Goal: Check status: Check status

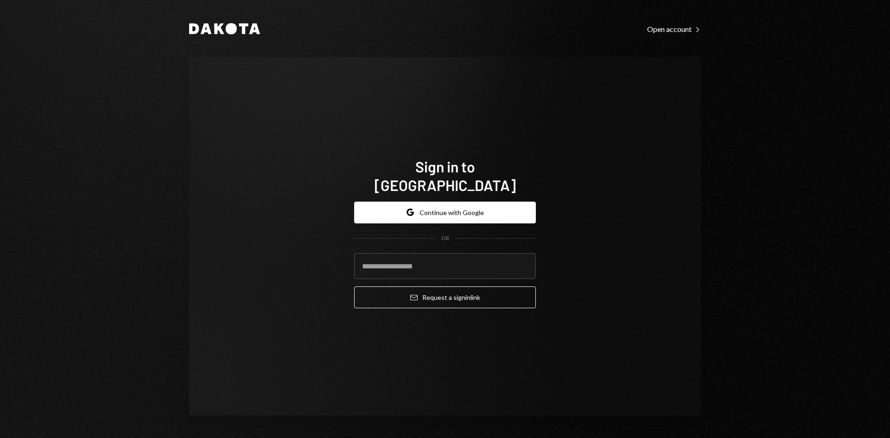
click at [460, 194] on div "Google Continue with Google OR Email Request a sign in link" at bounding box center [445, 255] width 182 height 122
click at [456, 202] on button "Google Continue with Google" at bounding box center [445, 213] width 182 height 22
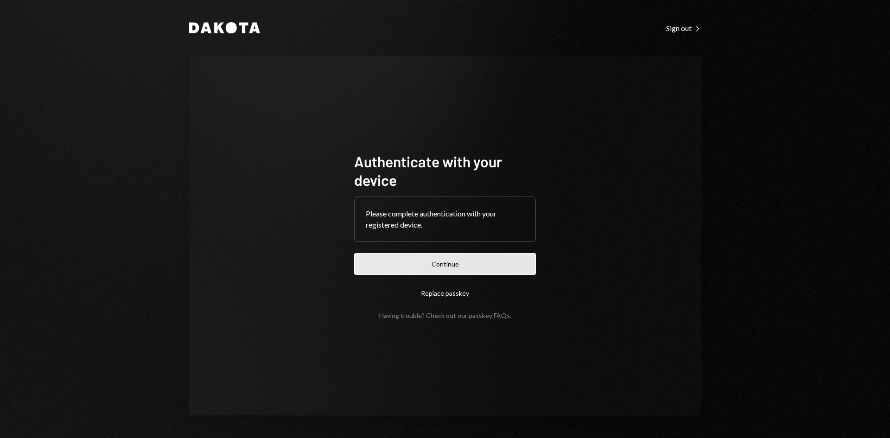
click at [425, 259] on button "Continue" at bounding box center [445, 264] width 182 height 22
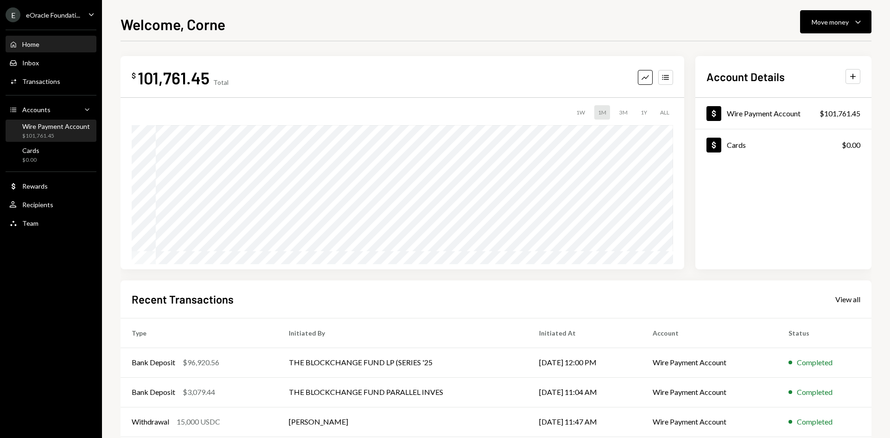
click at [60, 137] on div "$101,761.45" at bounding box center [56, 136] width 68 height 8
